Goal: Information Seeking & Learning: Find specific fact

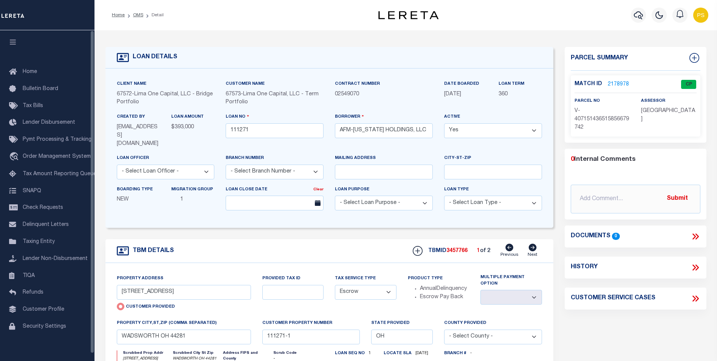
select select "Escrow"
click at [639, 18] on icon "button" at bounding box center [638, 15] width 9 height 9
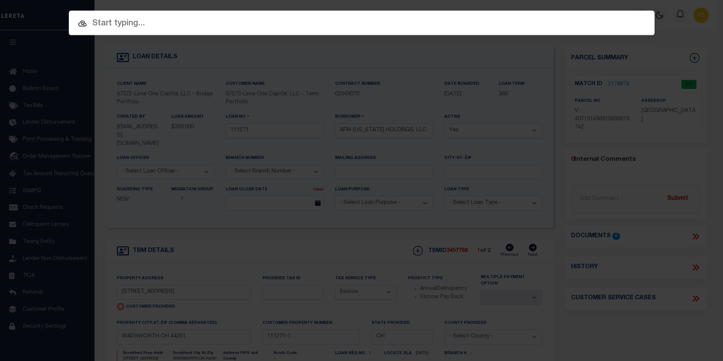
click at [107, 22] on input "text" at bounding box center [361, 23] width 585 height 13
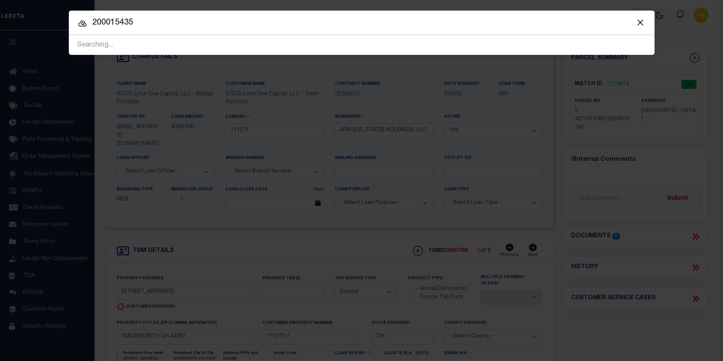
type input "200015435"
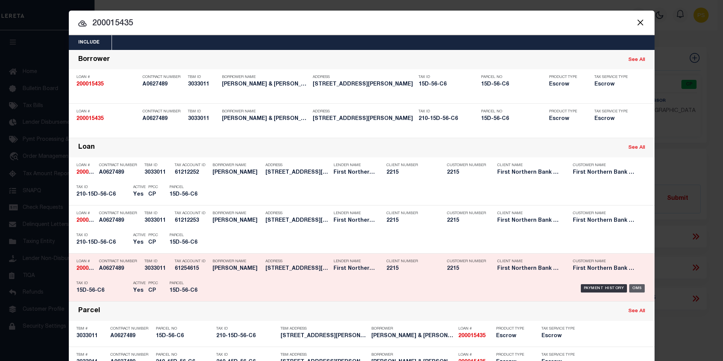
click at [634, 290] on div "OMS" at bounding box center [636, 288] width 15 height 8
type input "200015435"
type input "[PERSON_NAME] & [PERSON_NAME]"
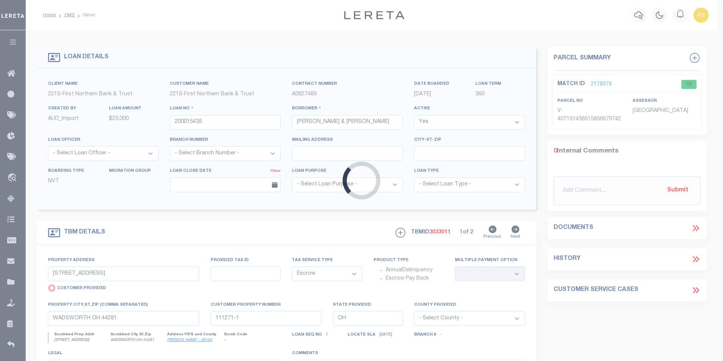
type input "[STREET_ADDRESS][PERSON_NAME]"
radio input "false"
type input "210-15D-56-C6"
select select
type input "Kunkletown PA 18058"
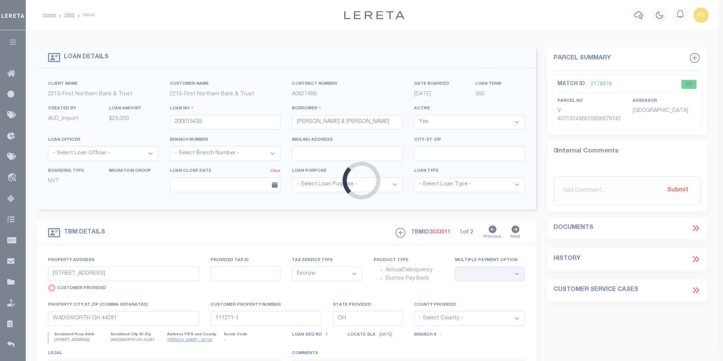
type input "PA"
select select
type textarea "Liability subject to parcel provided"
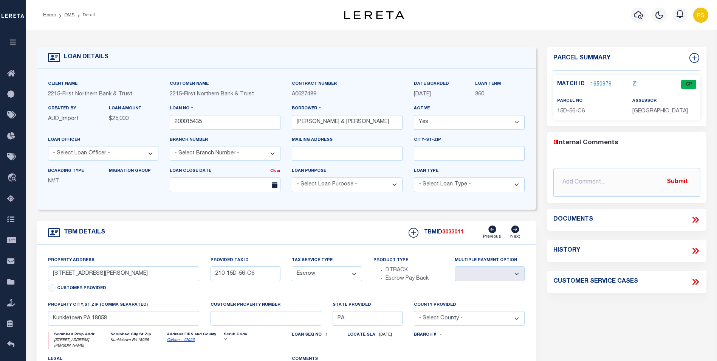
click at [197, 244] on div "TBM DETAILS TBMID 3033011 Previous Next" at bounding box center [287, 233] width 500 height 24
drag, startPoint x: 121, startPoint y: 190, endPoint x: 128, endPoint y: 188, distance: 7.9
click at [122, 190] on div "Migration Group" at bounding box center [133, 179] width 61 height 25
drag, startPoint x: 317, startPoint y: 94, endPoint x: 292, endPoint y: 96, distance: 25.3
click at [292, 96] on p "A0627489" at bounding box center [347, 94] width 111 height 8
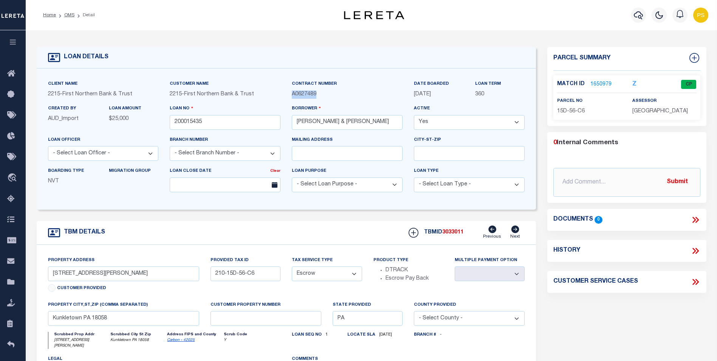
copy span "A0627489"
drag, startPoint x: 108, startPoint y: 203, endPoint x: 127, endPoint y: 218, distance: 23.1
click at [110, 203] on div "Client Name 2215 - First Northern Bank & Trust Customer Name 2215 - First North…" at bounding box center [287, 138] width 500 height 141
click at [587, 111] on p "15D-56-C6" at bounding box center [589, 111] width 64 height 8
click at [602, 84] on link "1650979" at bounding box center [600, 85] width 21 height 8
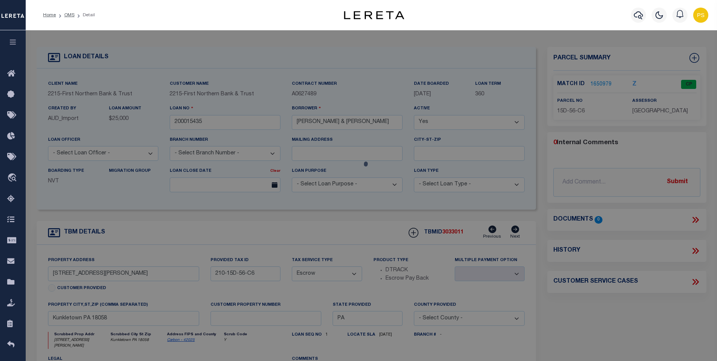
checkbox input "false"
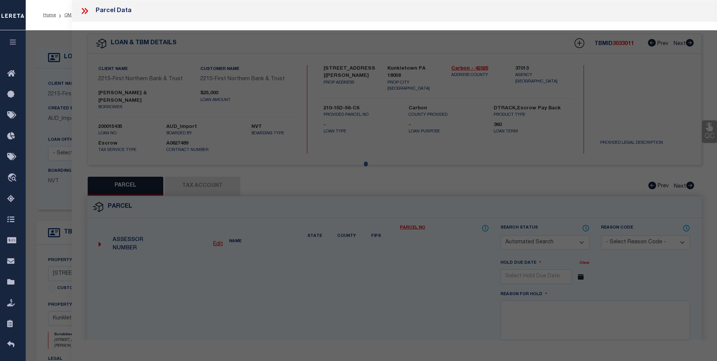
select select "CP"
type input "[PERSON_NAME] & [PERSON_NAME]"
select select
type input "[STREET_ADDRESS][PERSON_NAME]"
checkbox input "false"
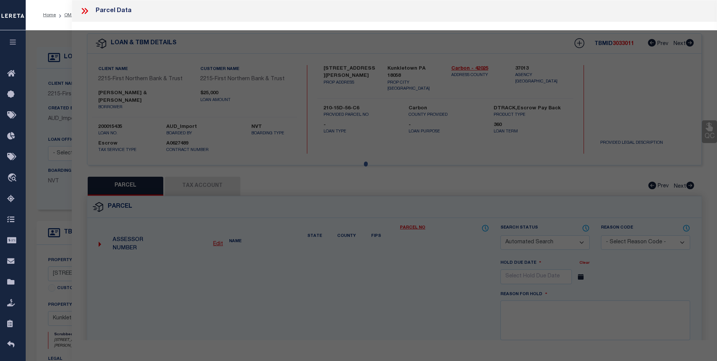
type input "Kunkletown PA 18058"
type textarea "Total Acres for this Parcel 2.885"
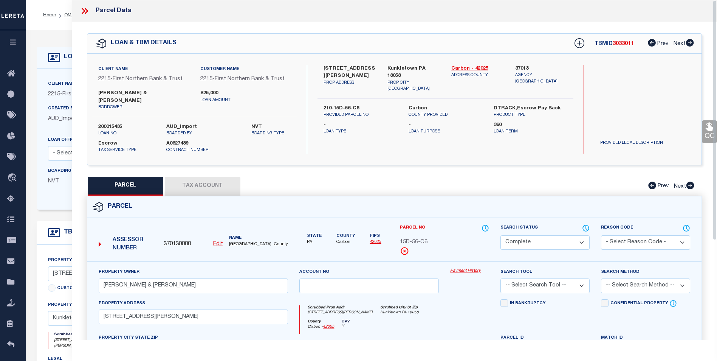
click at [183, 176] on button "Tax Account" at bounding box center [203, 185] width 76 height 19
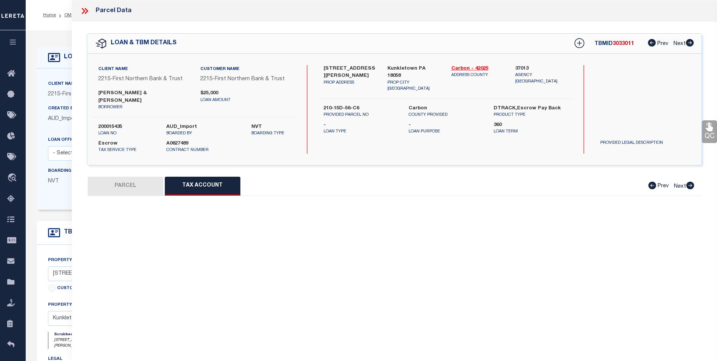
select select "100"
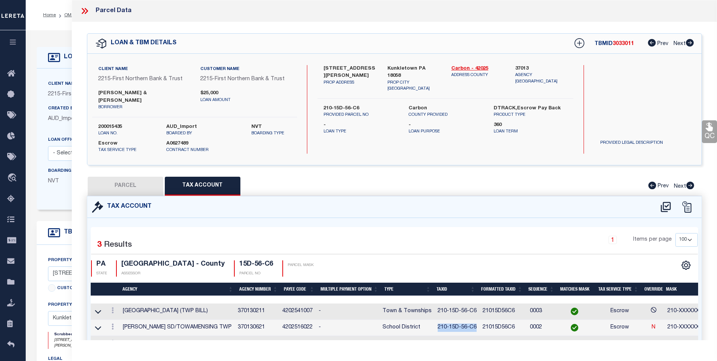
drag, startPoint x: 477, startPoint y: 318, endPoint x: 437, endPoint y: 317, distance: 39.7
click at [437, 319] on td "210-15D-56-C6" at bounding box center [457, 327] width 45 height 16
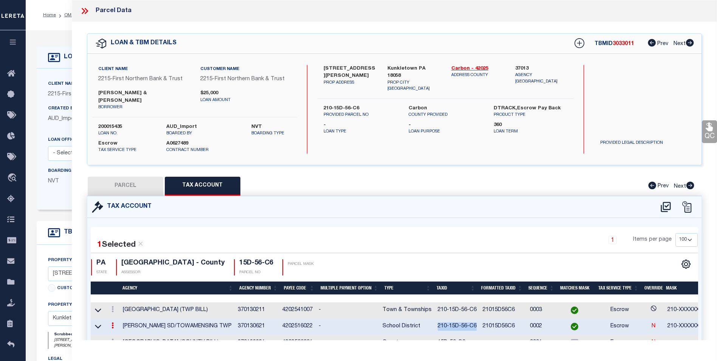
copy td "210-15D-56-C6"
click at [232, 130] on p "boarded by" at bounding box center [203, 133] width 74 height 6
drag, startPoint x: 127, startPoint y: 120, endPoint x: 96, endPoint y: 121, distance: 31.7
click at [96, 123] on div "200015435 loan no." at bounding box center [127, 130] width 68 height 14
copy label "200015435"
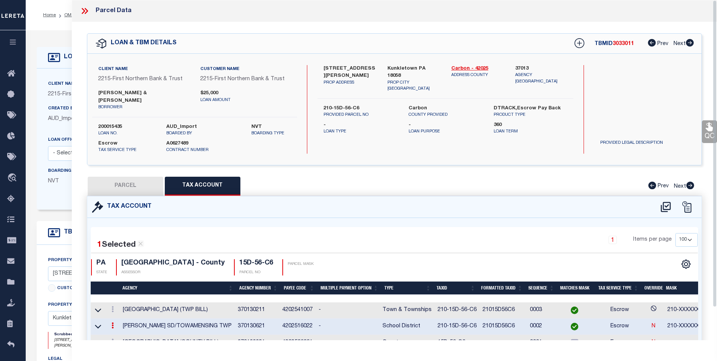
click at [279, 105] on div "Client Name 2215 - First Northern Bank & Trust Customer Name 2215 - First North…" at bounding box center [194, 91] width 205 height 52
drag, startPoint x: 159, startPoint y: 95, endPoint x: 97, endPoint y: 94, distance: 62.4
click at [97, 94] on div "[PERSON_NAME] & [PERSON_NAME] borrower" at bounding box center [144, 100] width 102 height 21
copy label "[PERSON_NAME] & [PERSON_NAME]"
click at [88, 12] on icon at bounding box center [85, 11] width 10 height 10
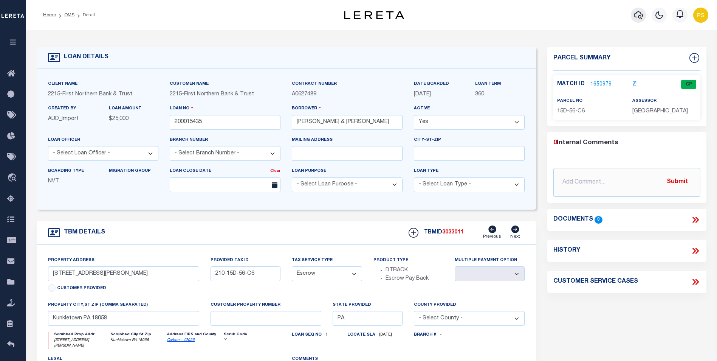
click at [636, 14] on icon "button" at bounding box center [638, 15] width 9 height 9
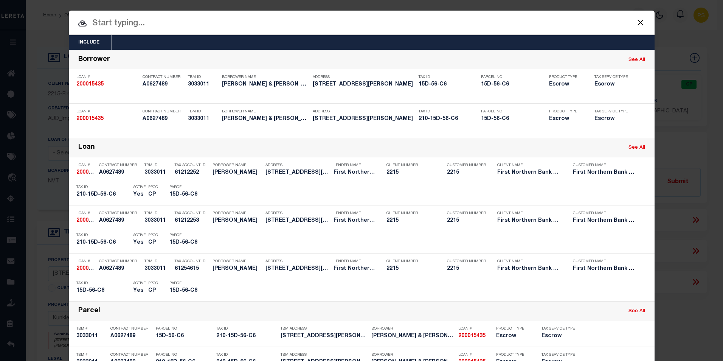
click at [120, 25] on input "text" at bounding box center [361, 23] width 585 height 13
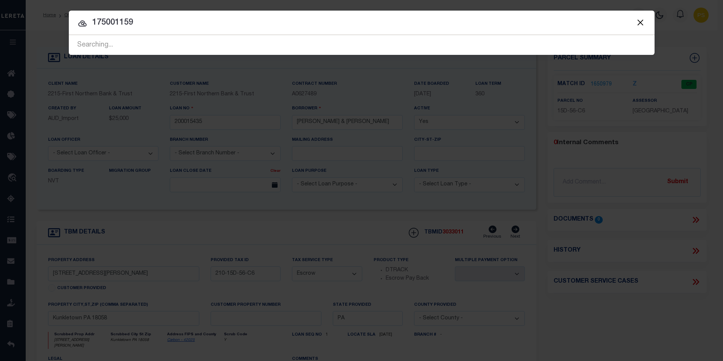
type input "175001159"
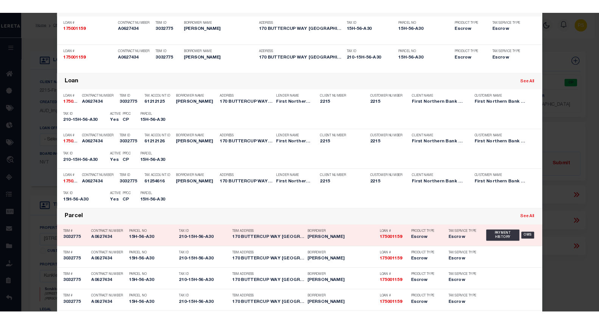
scroll to position [76, 0]
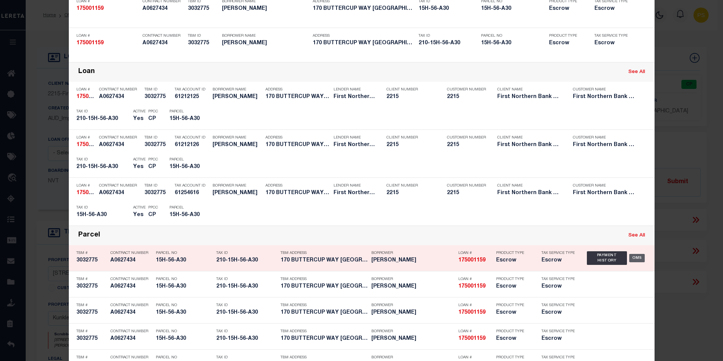
click at [630, 259] on div "OMS" at bounding box center [636, 258] width 15 height 8
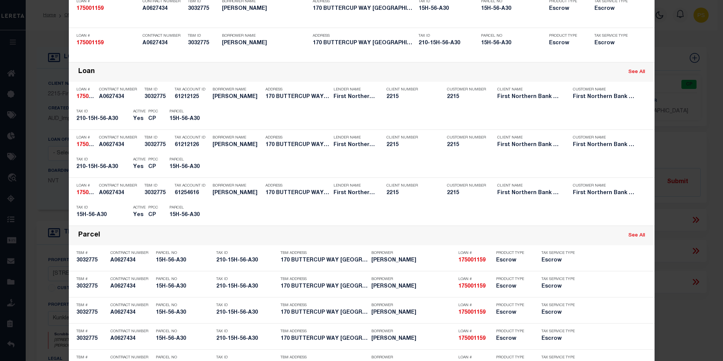
type input "175001159"
type input "[PERSON_NAME]"
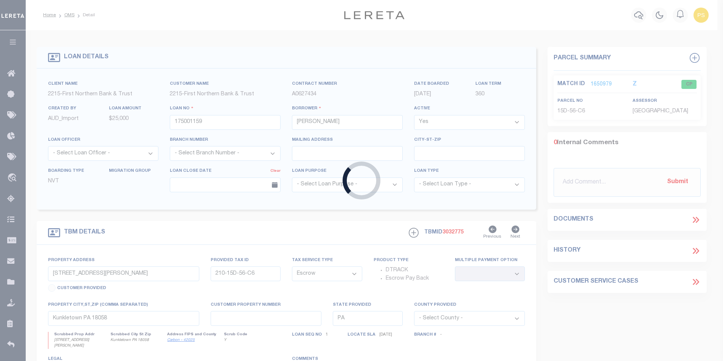
type input "[STREET_ADDRESS]"
type input "15H-56-A30"
select select
type input "KUNKLETOWN PA 18058"
select select
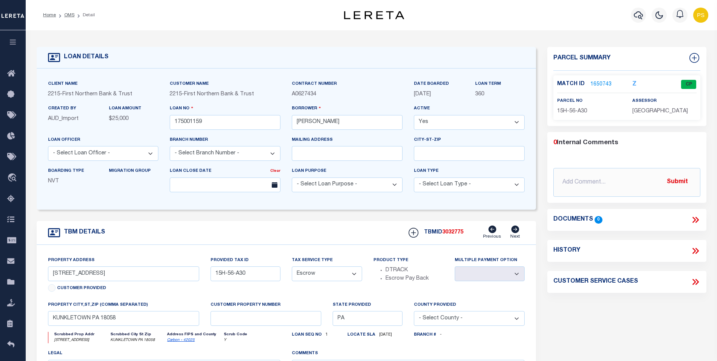
drag, startPoint x: 252, startPoint y: 62, endPoint x: 295, endPoint y: 78, distance: 45.8
click at [253, 62] on div "LOAN DETAILS" at bounding box center [287, 58] width 500 height 22
drag, startPoint x: 323, startPoint y: 95, endPoint x: 289, endPoint y: 95, distance: 33.6
click at [289, 95] on div "Contract Number A0627434" at bounding box center [347, 92] width 122 height 25
copy span "A0627434"
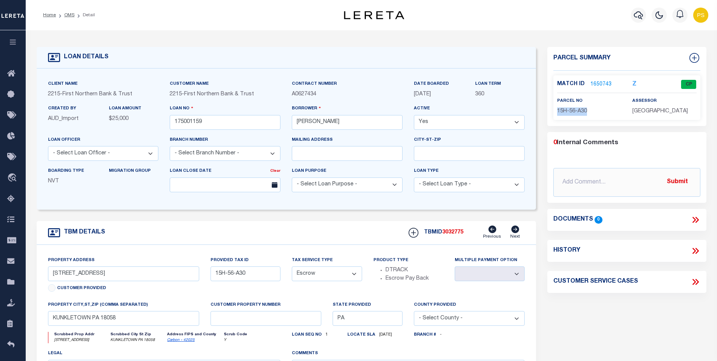
drag, startPoint x: 593, startPoint y: 111, endPoint x: 558, endPoint y: 112, distance: 34.4
click at [558, 112] on p "15H-56-A30" at bounding box center [589, 111] width 64 height 8
copy span "15H-56-A30"
drag, startPoint x: 161, startPoint y: 226, endPoint x: 164, endPoint y: 211, distance: 15.0
click at [161, 226] on div "TBM DETAILS TBMID 3032775 Previous Next" at bounding box center [287, 233] width 500 height 24
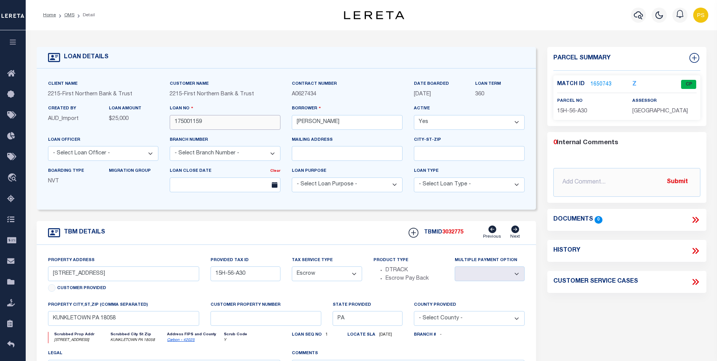
drag, startPoint x: 207, startPoint y: 124, endPoint x: 167, endPoint y: 124, distance: 40.4
click at [167, 124] on div "Loan No 175001159" at bounding box center [225, 119] width 122 height 31
drag, startPoint x: 135, startPoint y: 197, endPoint x: 146, endPoint y: 192, distance: 12.5
click at [137, 195] on div "Boarding Type NVT Migration Group" at bounding box center [103, 182] width 122 height 31
drag, startPoint x: 345, startPoint y: 126, endPoint x: 296, endPoint y: 121, distance: 50.1
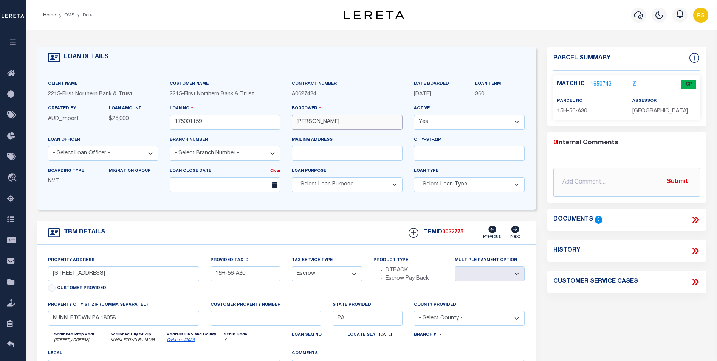
click at [296, 121] on input "[PERSON_NAME]" at bounding box center [347, 122] width 111 height 15
